Goal: Navigation & Orientation: Find specific page/section

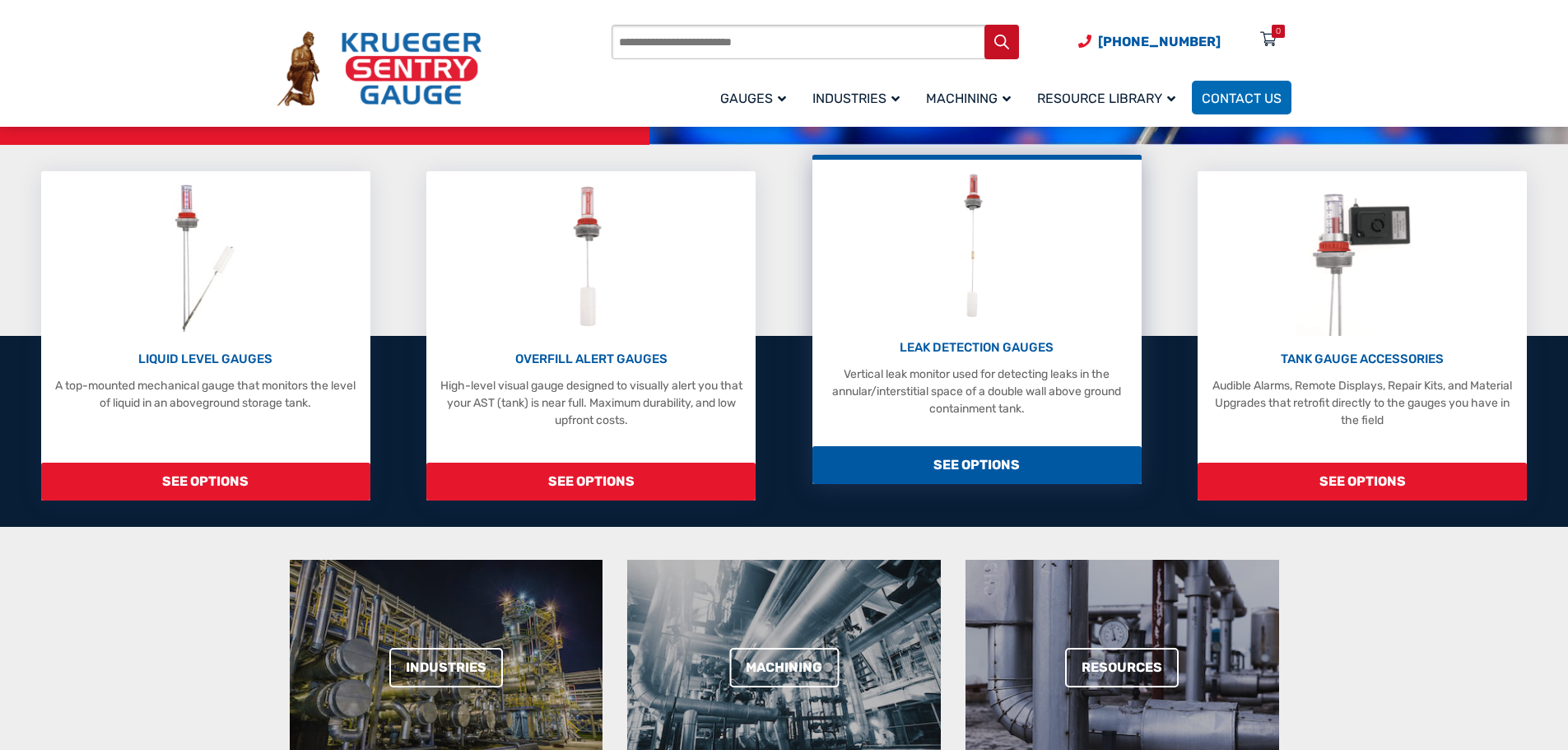
scroll to position [246, 0]
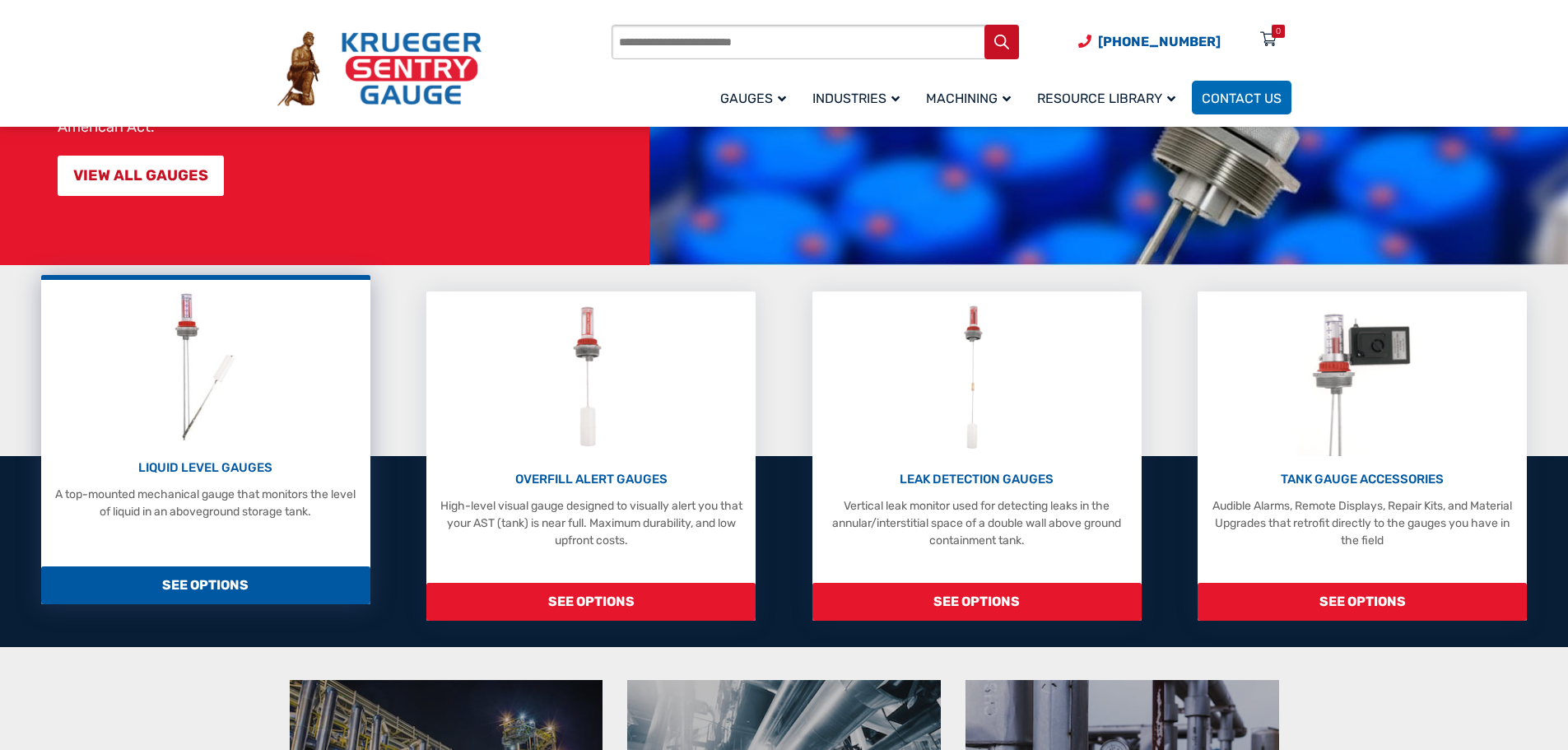
click at [233, 466] on p "LIQUID LEVEL GAUGES" at bounding box center [205, 468] width 313 height 19
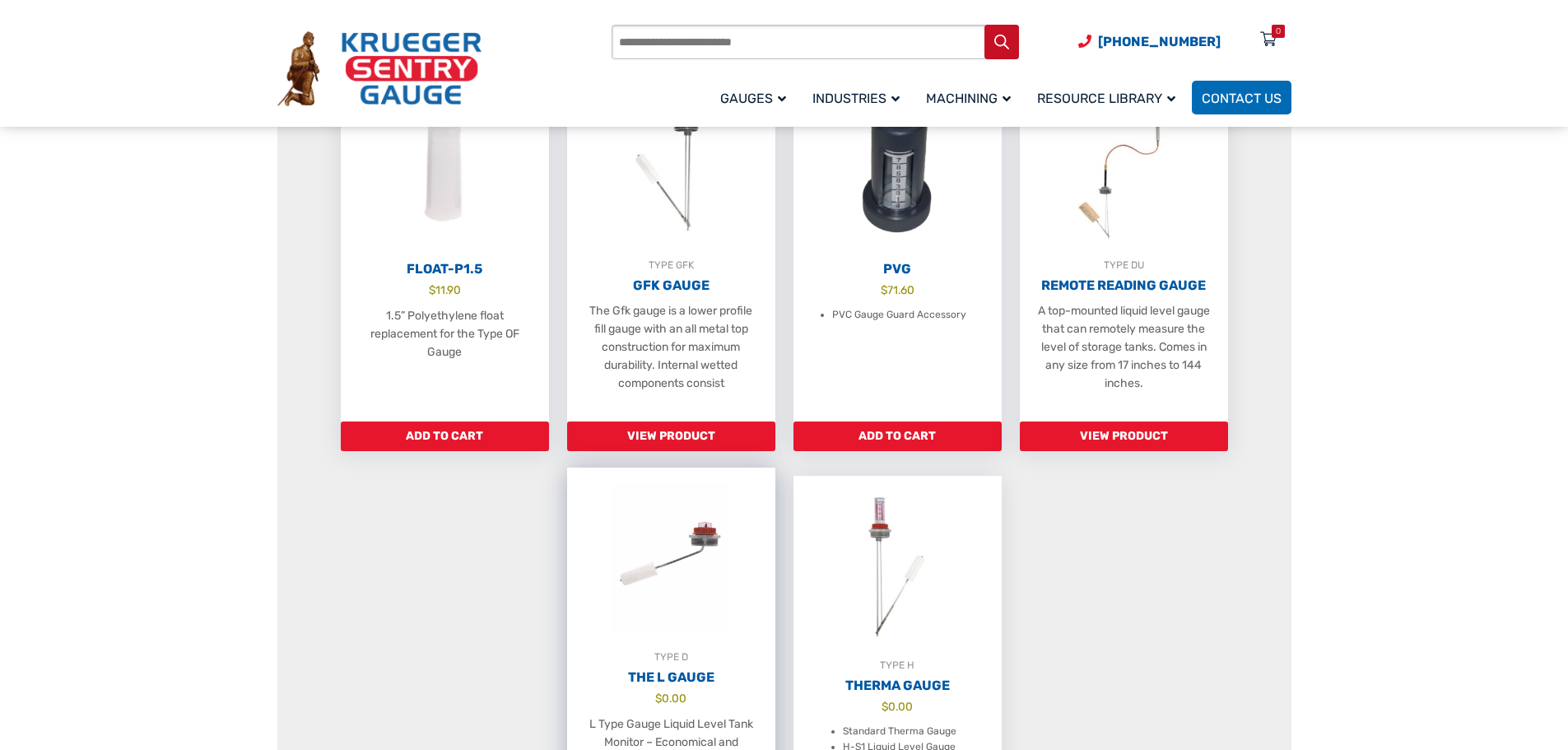
scroll to position [1234, 0]
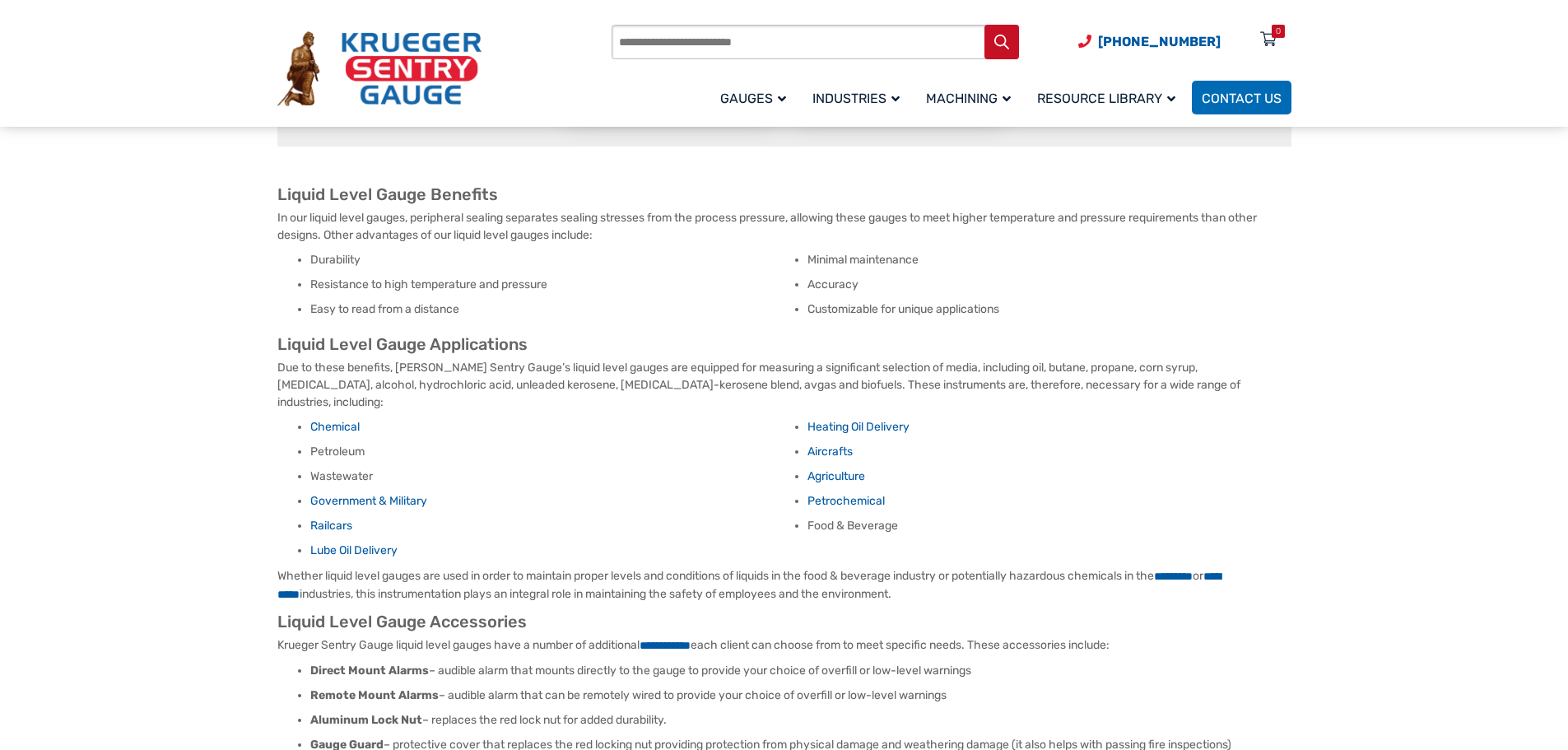
scroll to position [1810, 0]
